Goal: Information Seeking & Learning: Learn about a topic

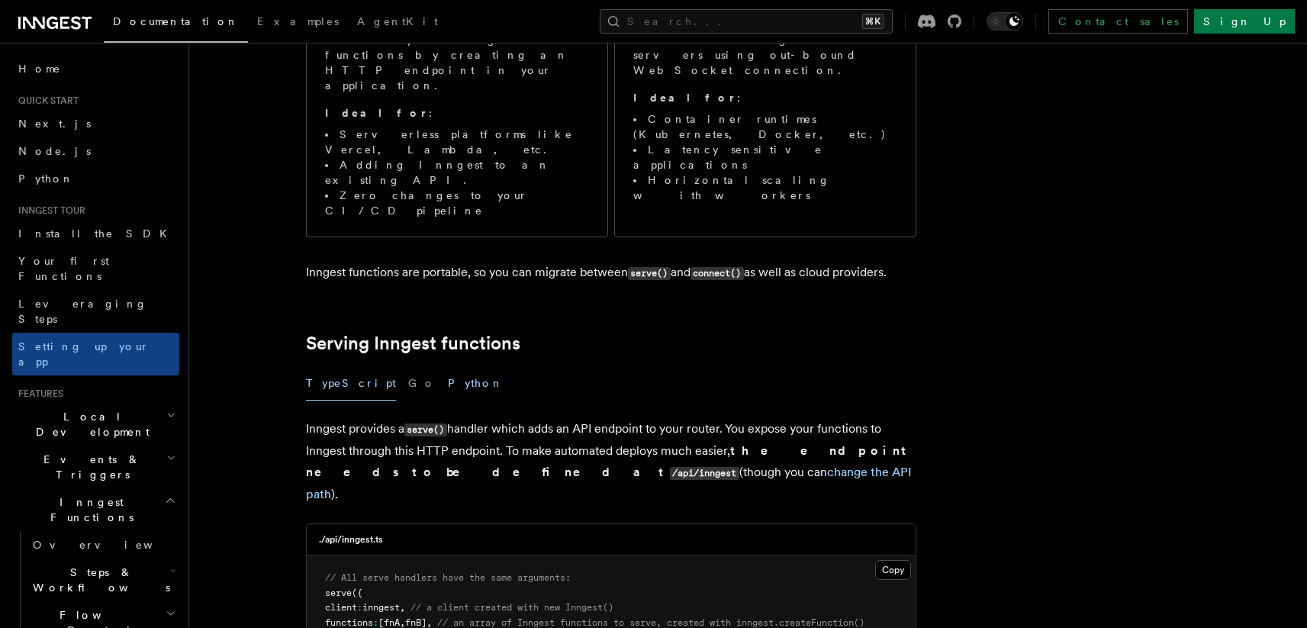
scroll to position [285, 0]
click at [448, 365] on button "Python" at bounding box center [476, 382] width 56 height 34
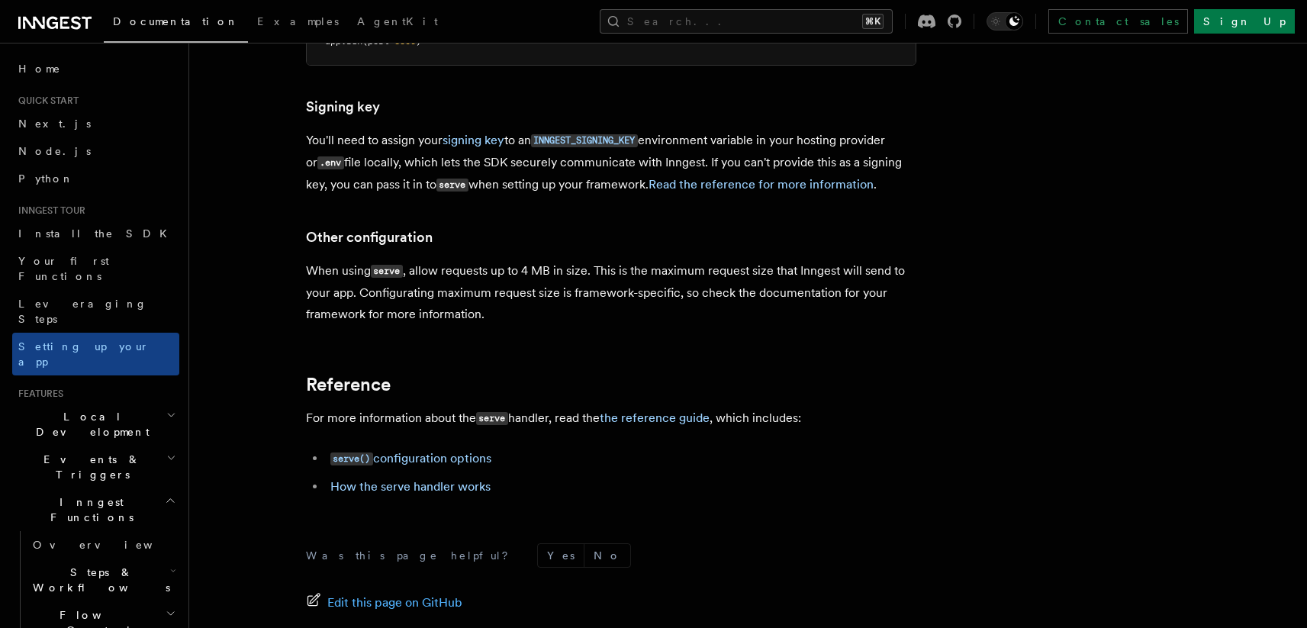
scroll to position [1127, 0]
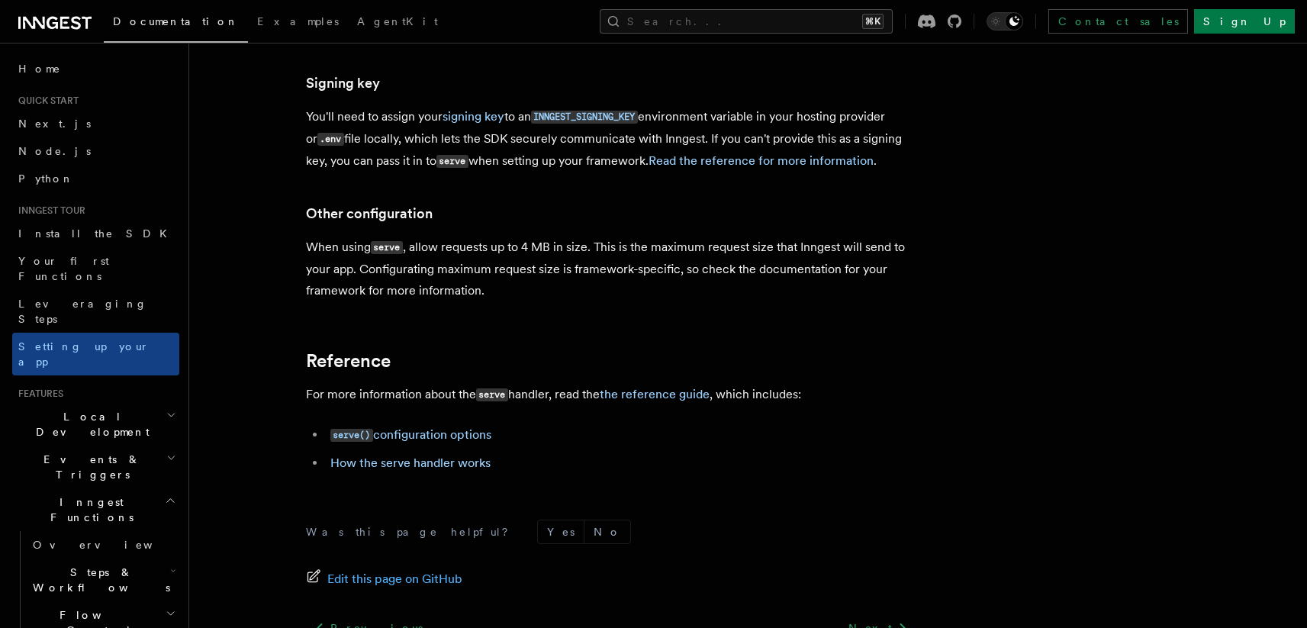
click at [113, 403] on h2 "Local Development" at bounding box center [95, 424] width 167 height 43
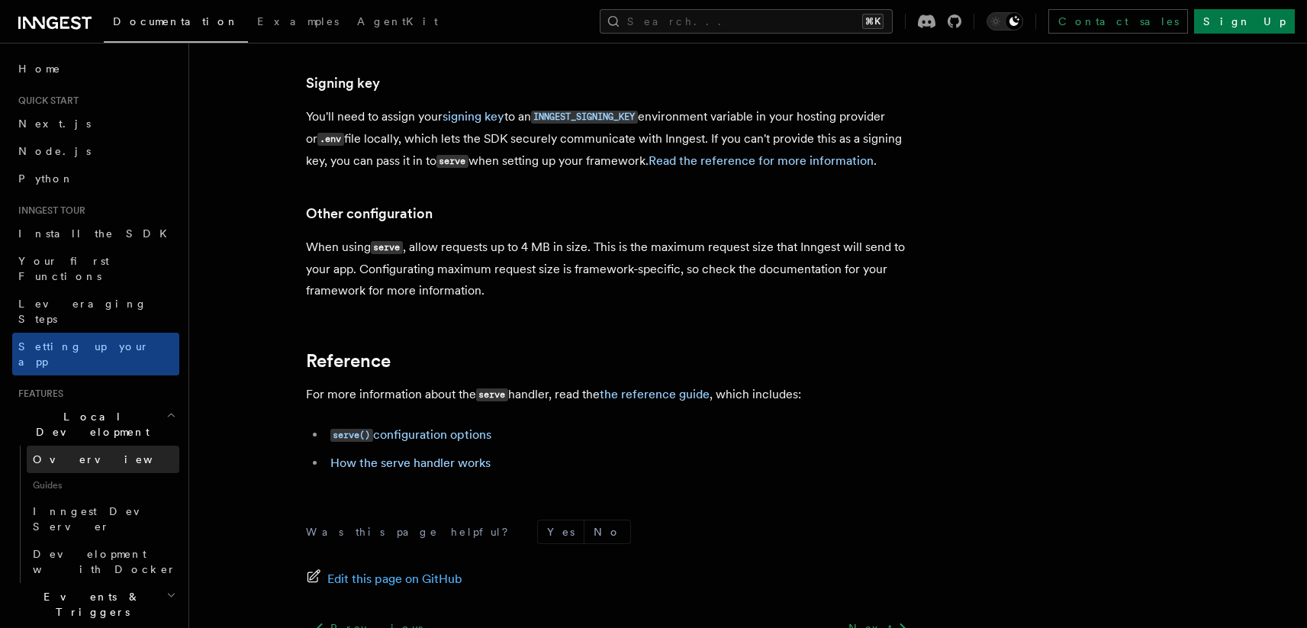
click at [106, 446] on link "Overview" at bounding box center [103, 459] width 153 height 27
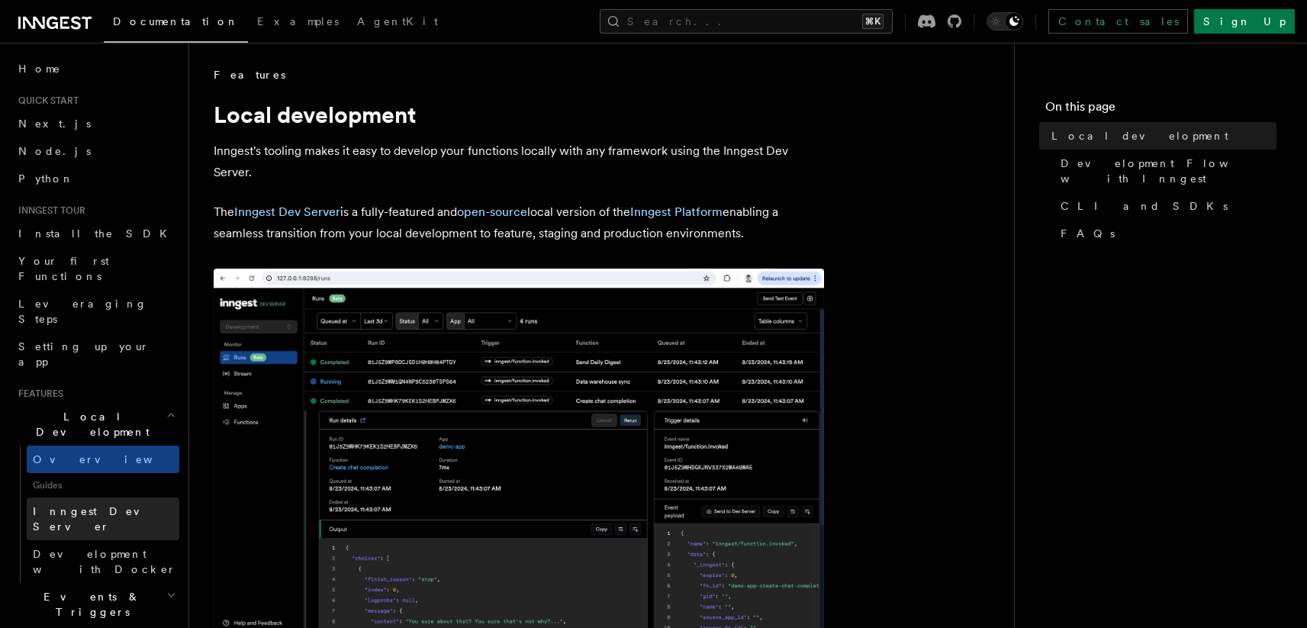
click at [119, 504] on span "Inngest Dev Server" at bounding box center [106, 519] width 146 height 31
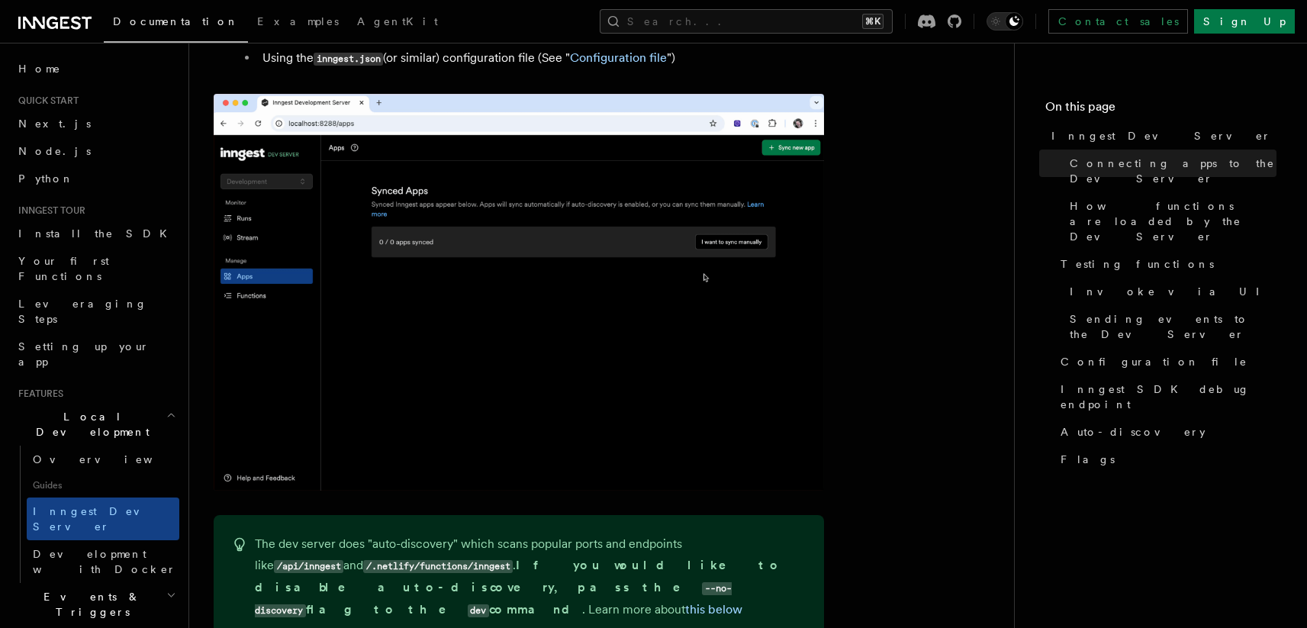
scroll to position [1182, 0]
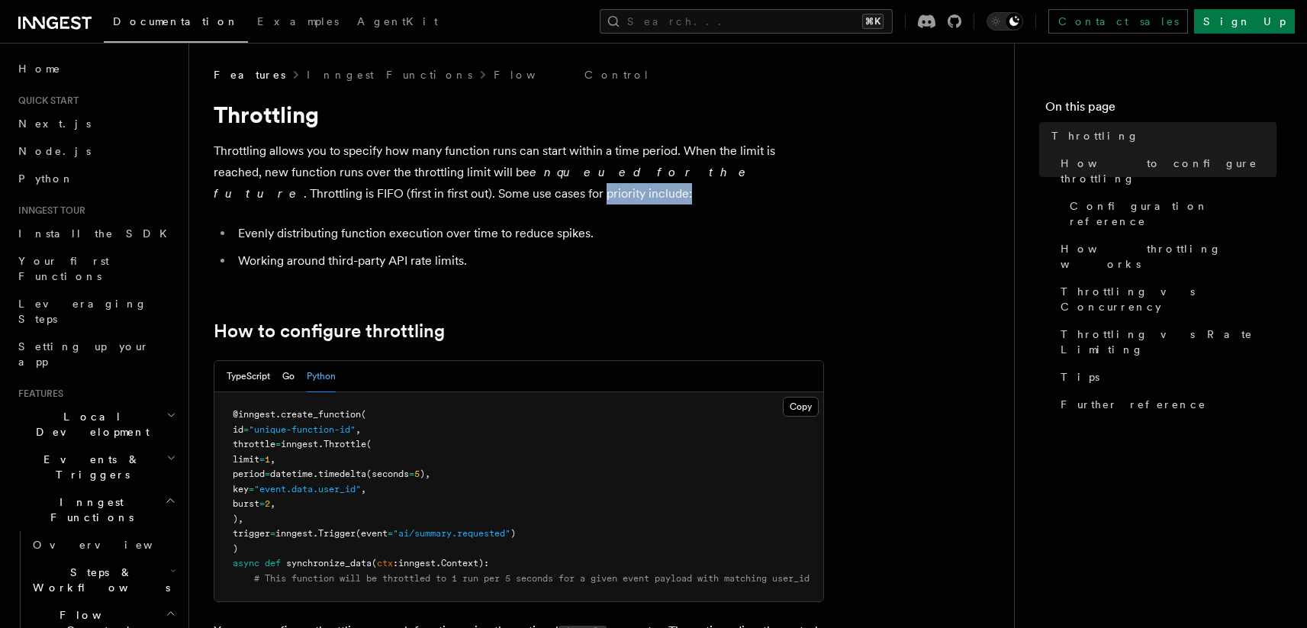
drag, startPoint x: 423, startPoint y: 184, endPoint x: 320, endPoint y: 183, distance: 103.0
click at [320, 183] on p "Throttling allows you to specify how many function runs can start within a time…" at bounding box center [519, 172] width 610 height 64
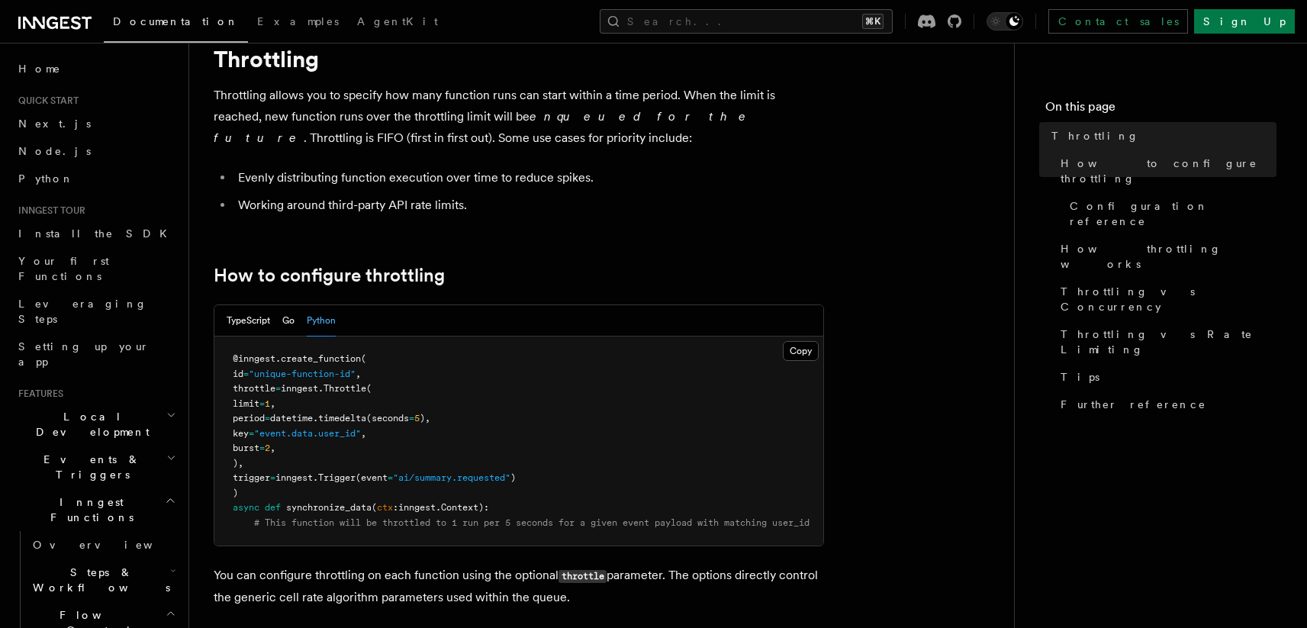
scroll to position [56, 0]
drag, startPoint x: 452, startPoint y: 420, endPoint x: 295, endPoint y: 416, distance: 158.0
click at [295, 416] on span "period = datetime. timedelta (seconds = 5 )," at bounding box center [332, 417] width 198 height 11
copy span "datetime. timedelta (seconds = 5 )"
